Goal: Task Accomplishment & Management: Complete application form

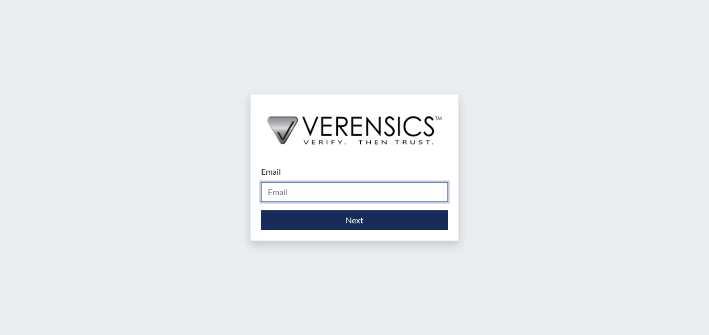
click at [284, 187] on input "Email" at bounding box center [354, 192] width 187 height 20
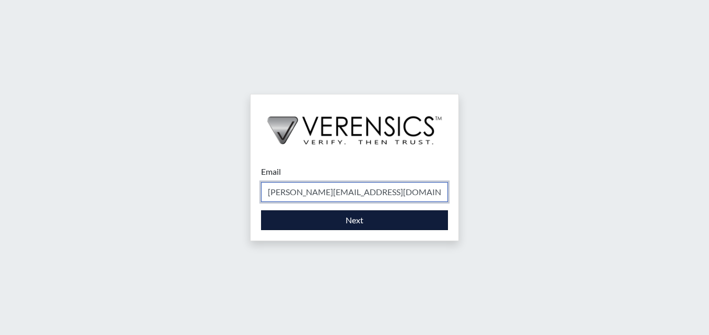
type input "[PERSON_NAME][EMAIL_ADDRESS][DOMAIN_NAME]"
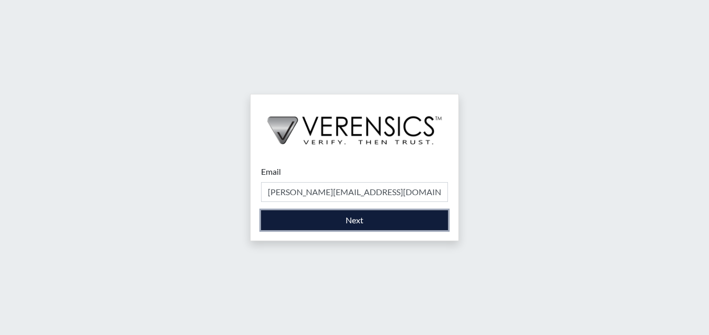
click at [365, 219] on button "Next" at bounding box center [354, 221] width 187 height 20
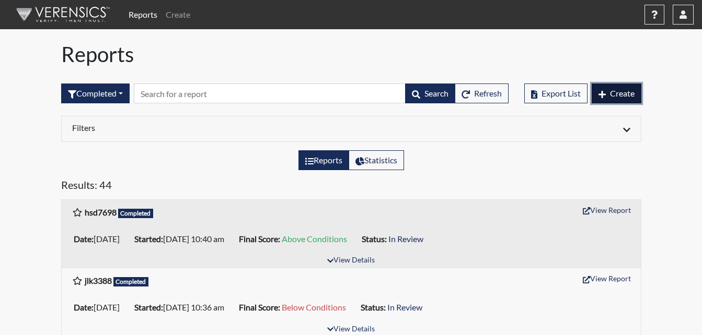
click at [621, 94] on span "Create" at bounding box center [622, 93] width 25 height 10
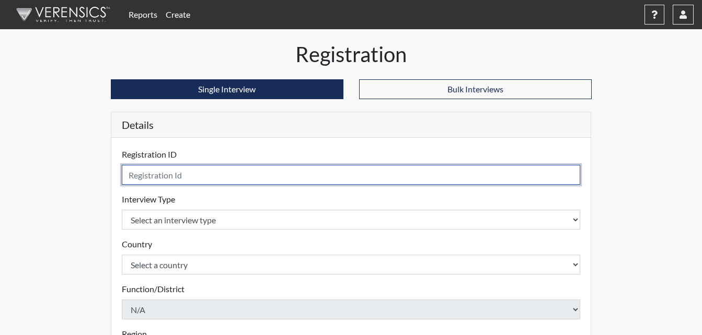
click at [162, 173] on input "text" at bounding box center [351, 175] width 459 height 20
type input "KMI6305"
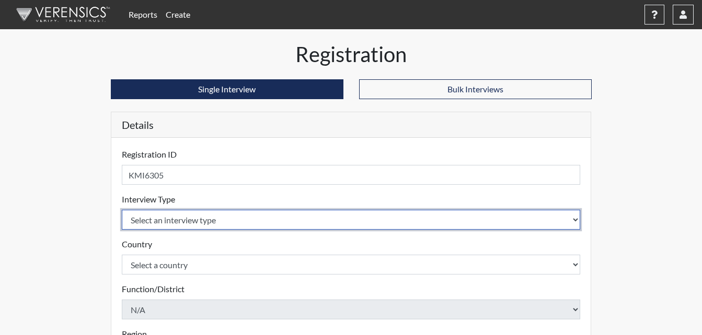
click at [344, 223] on select "Select an interview type Corrections Pre-Employment" at bounding box center [351, 220] width 459 height 20
select select "ff733e93-e1bf-11ea-9c9f-0eff0cf7eb8f"
click at [122, 210] on select "Select an interview type Corrections Pre-Employment" at bounding box center [351, 220] width 459 height 20
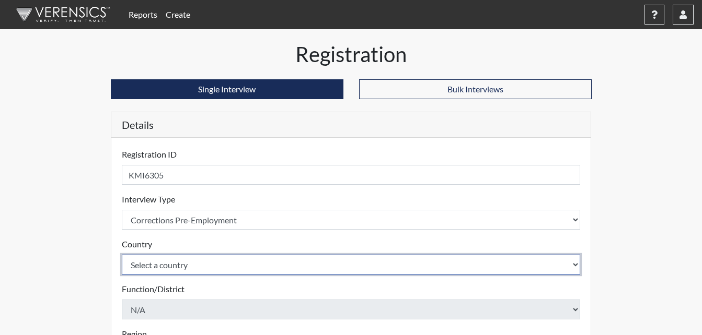
click at [213, 265] on select "Select a country [GEOGRAPHIC_DATA] [GEOGRAPHIC_DATA]" at bounding box center [351, 265] width 459 height 20
select select "united-states-of-[GEOGRAPHIC_DATA]"
click at [122, 255] on select "Select a country [GEOGRAPHIC_DATA] [GEOGRAPHIC_DATA]" at bounding box center [351, 265] width 459 height 20
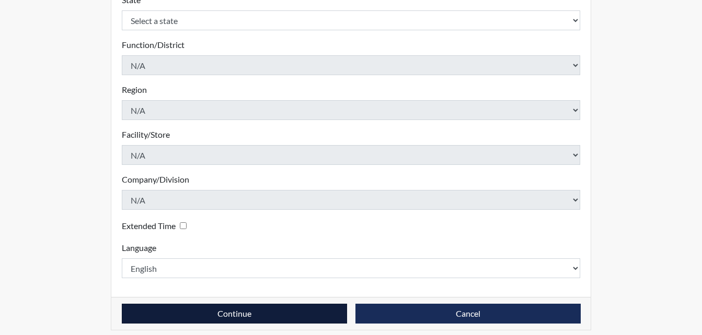
scroll to position [297, 0]
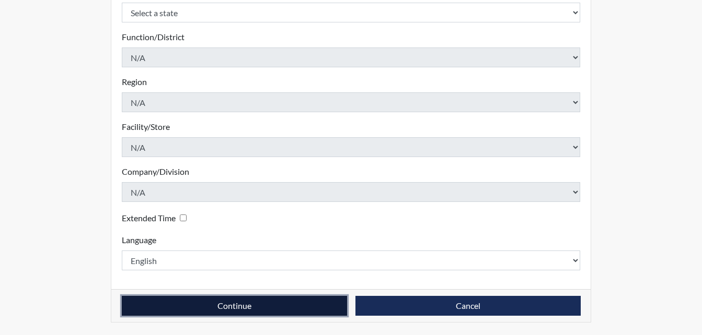
click at [260, 309] on button "Continue" at bounding box center [234, 306] width 225 height 20
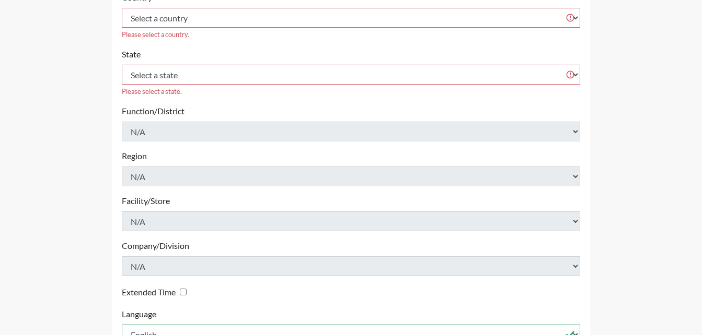
scroll to position [193, 0]
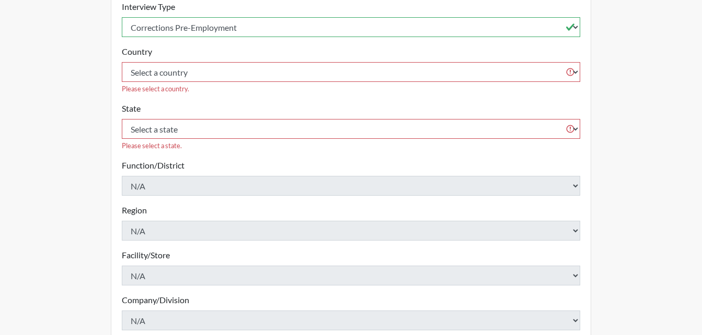
drag, startPoint x: 283, startPoint y: 106, endPoint x: 286, endPoint y: 111, distance: 6.3
click at [284, 106] on div "State Select a state [US_STATE] [US_STATE] [US_STATE] [US_STATE] [US_STATE] [US…" at bounding box center [351, 126] width 459 height 49
click at [286, 119] on select "Select a state [US_STATE] [US_STATE] [US_STATE] [US_STATE] [US_STATE] [US_STATE…" at bounding box center [351, 129] width 459 height 20
select select "GA"
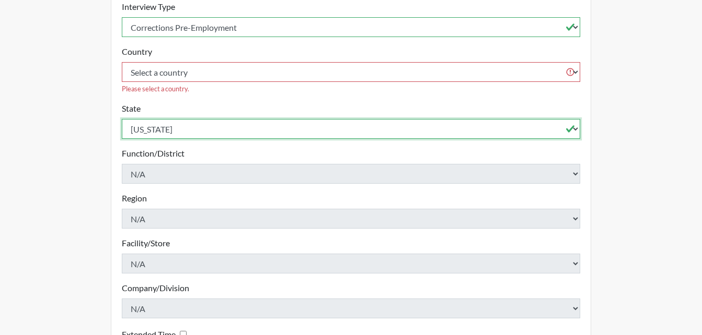
click at [122, 119] on select "Select a state [US_STATE] [US_STATE] [US_STATE] [US_STATE] [US_STATE] [US_STATE…" at bounding box center [351, 129] width 459 height 20
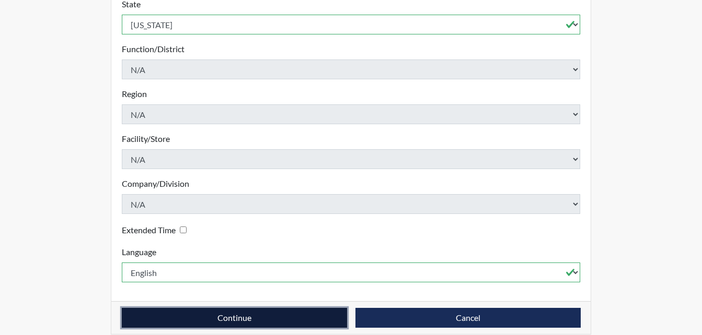
click at [258, 308] on button "Continue" at bounding box center [234, 318] width 225 height 20
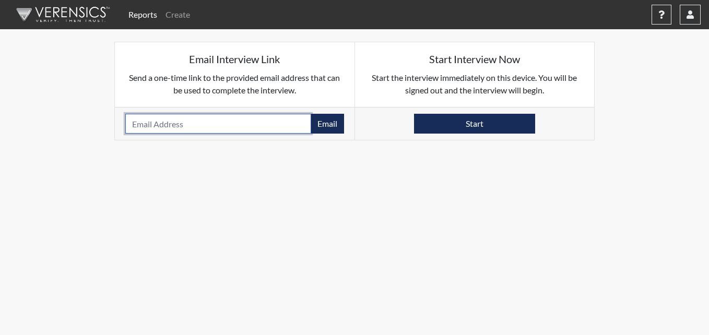
click at [194, 129] on input "email" at bounding box center [218, 124] width 186 height 20
type input "[PERSON_NAME][EMAIL_ADDRESS][DOMAIN_NAME]"
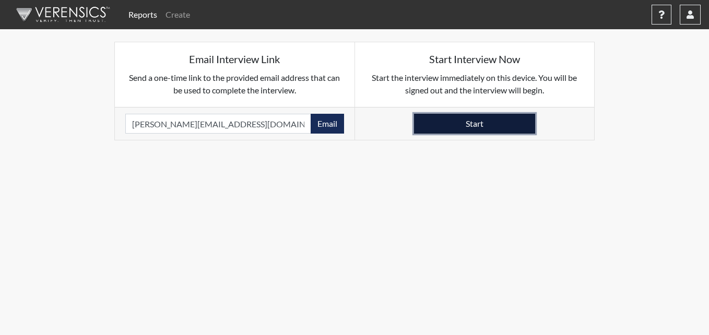
click at [502, 123] on button "Start" at bounding box center [474, 124] width 121 height 20
